Goal: Find contact information: Find contact information

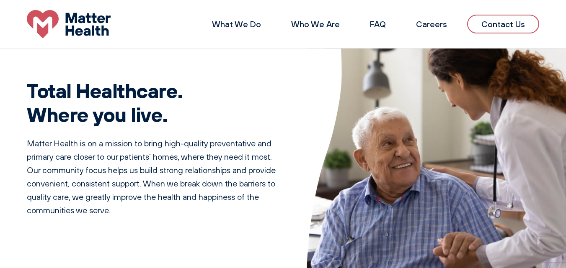
click at [315, 25] on link "Who We Are" at bounding box center [315, 24] width 49 height 10
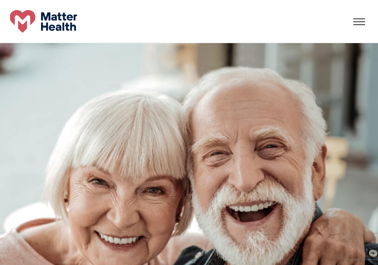
click at [364, 24] on div at bounding box center [370, 24] width 35 height 1
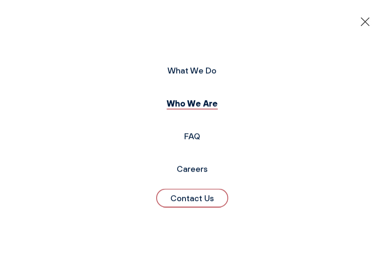
click at [196, 198] on link "Contact Us" at bounding box center [192, 197] width 72 height 19
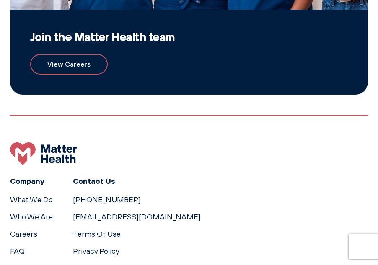
scroll to position [815, 0]
